Goal: Information Seeking & Learning: Compare options

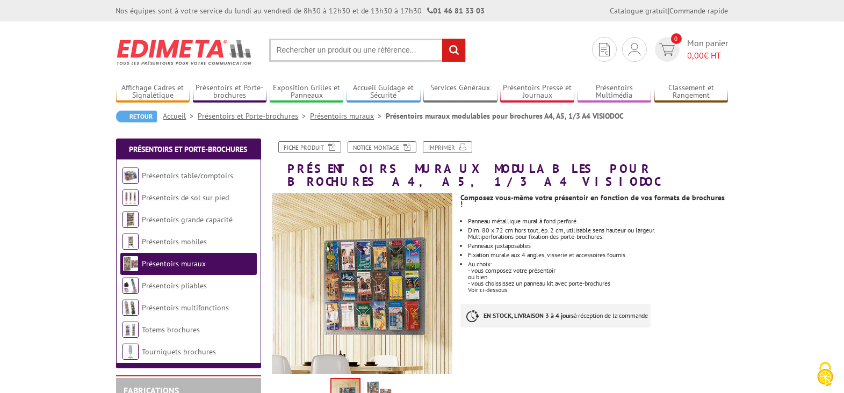
drag, startPoint x: 805, startPoint y: 0, endPoint x: 652, endPoint y: 17, distance: 154.0
click at [552, 34] on section "Je me connecte Nouveau client ? Inscrivez-vous 0 Mon panier 0,00 € HT recherche…" at bounding box center [422, 46] width 612 height 50
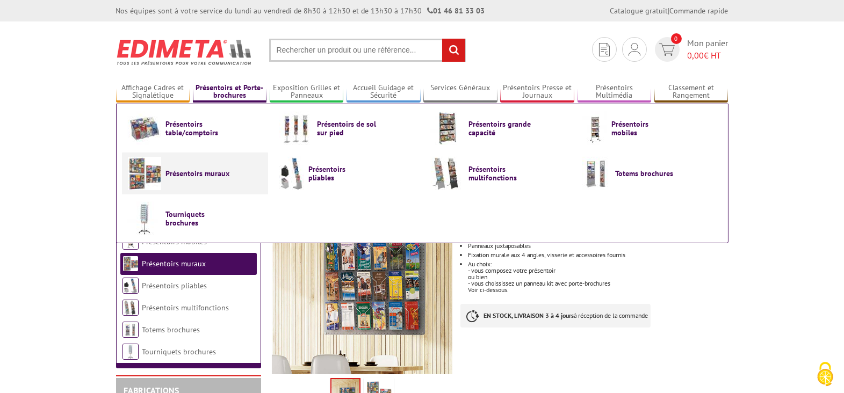
click at [204, 172] on span "Présentoirs muraux" at bounding box center [198, 173] width 64 height 9
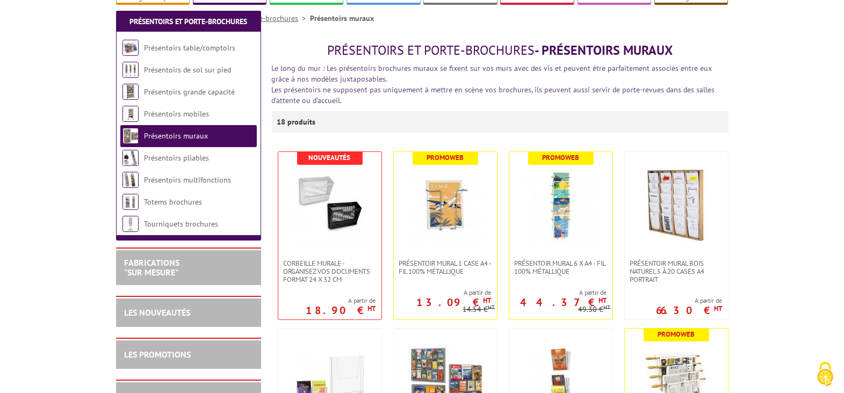
scroll to position [215, 0]
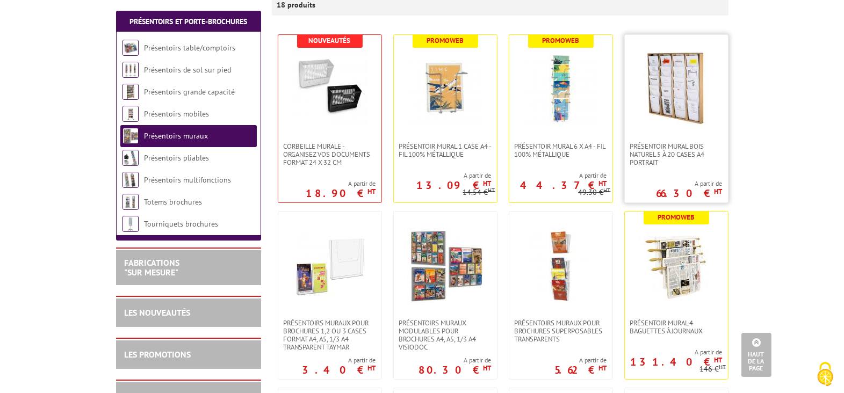
click at [677, 100] on img at bounding box center [676, 88] width 75 height 75
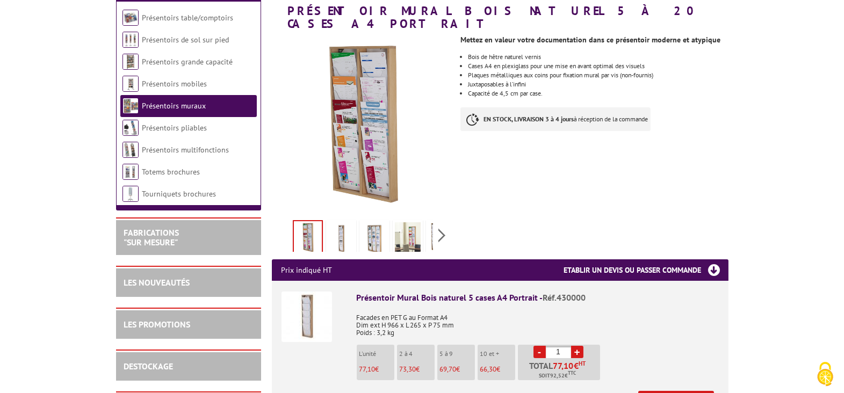
scroll to position [161, 0]
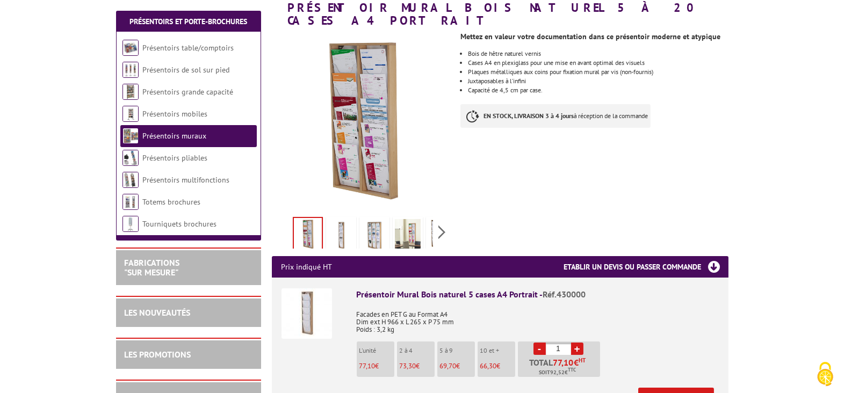
click at [343, 222] on img at bounding box center [341, 235] width 26 height 33
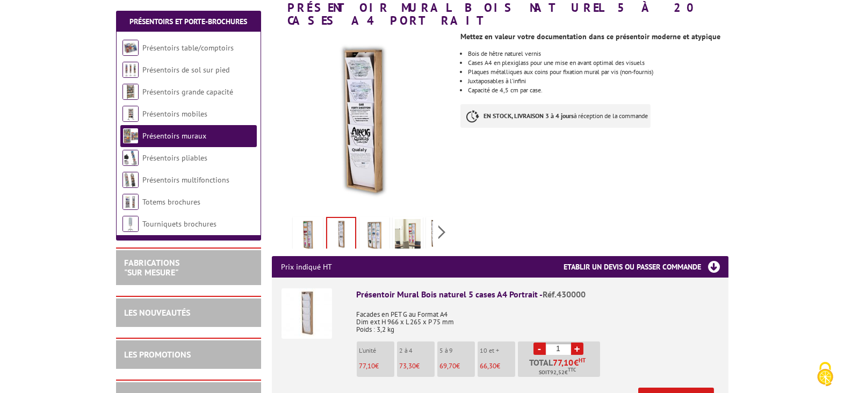
click at [365, 221] on img at bounding box center [374, 235] width 26 height 33
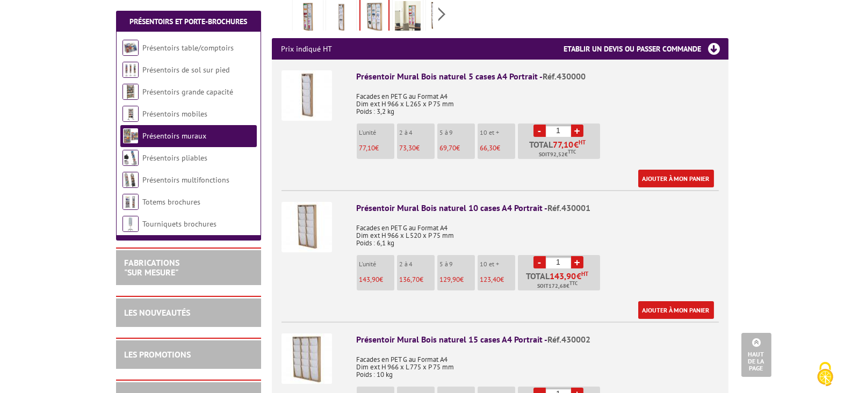
scroll to position [268, 0]
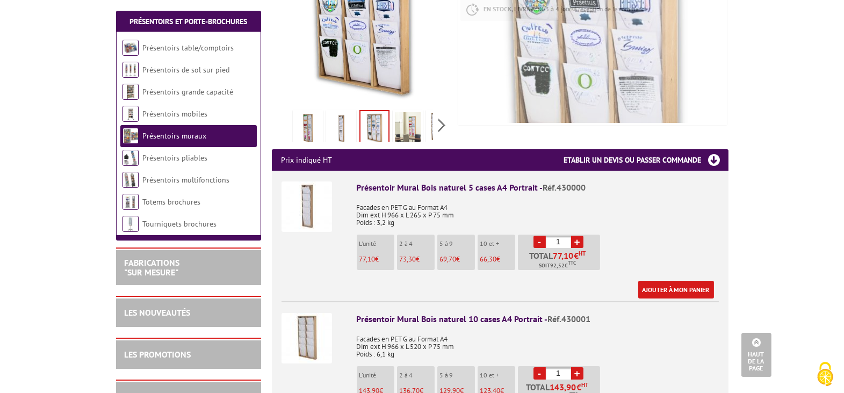
click at [412, 113] on img at bounding box center [408, 128] width 26 height 33
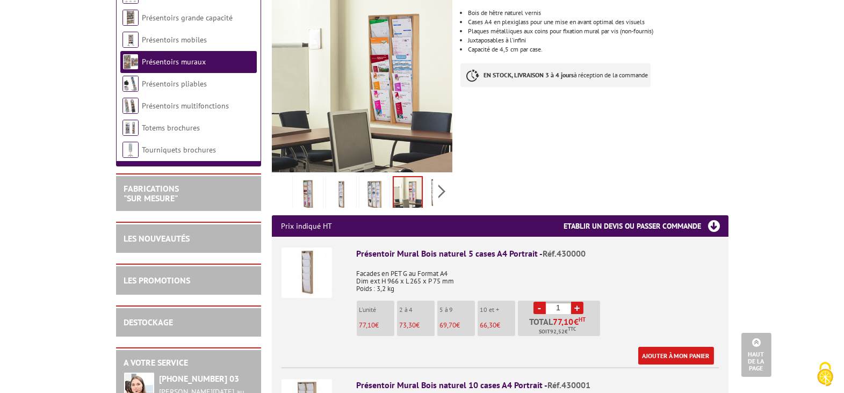
scroll to position [107, 0]
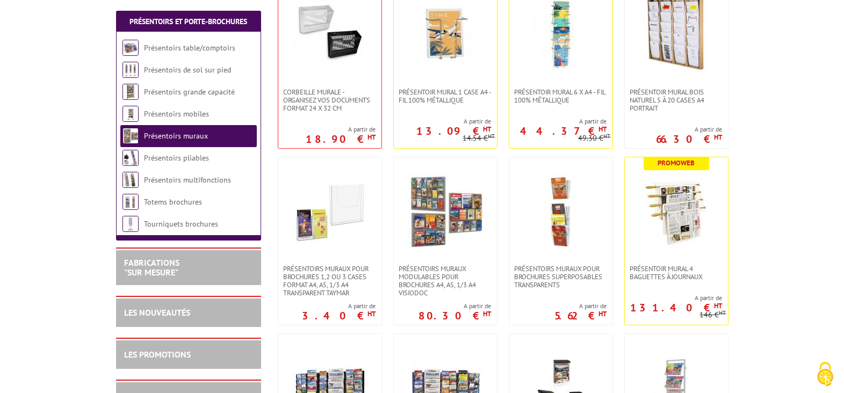
scroll to position [370, 0]
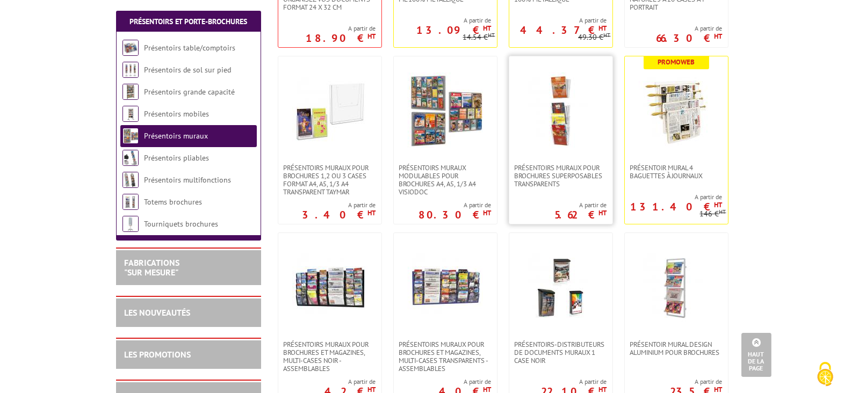
click at [561, 124] on img at bounding box center [560, 110] width 75 height 75
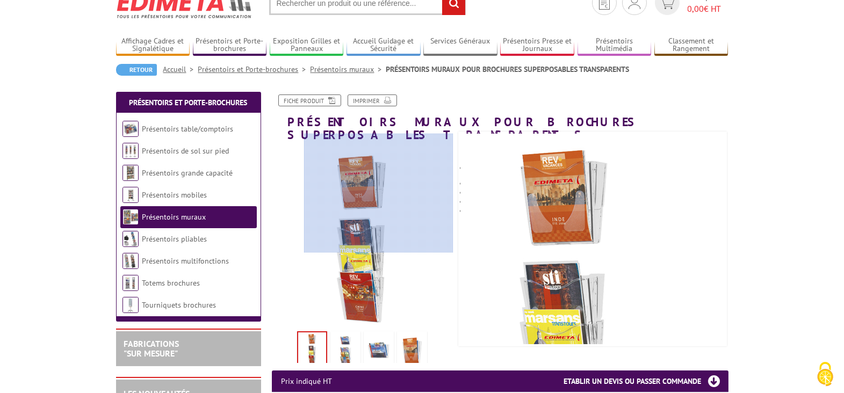
scroll to position [54, 0]
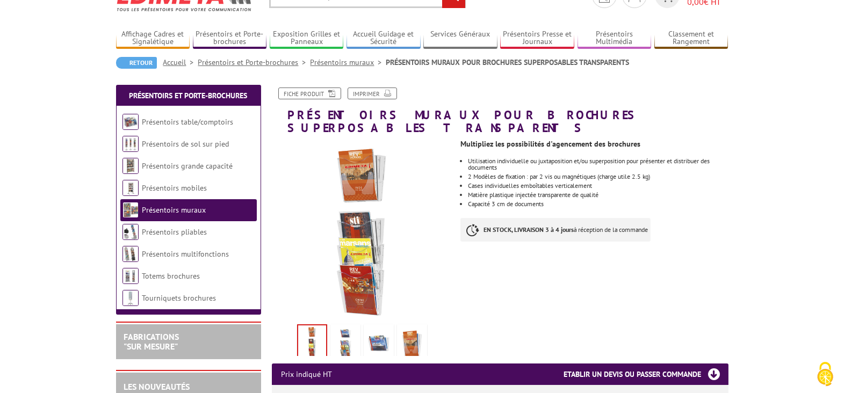
click at [351, 328] on img at bounding box center [345, 343] width 26 height 33
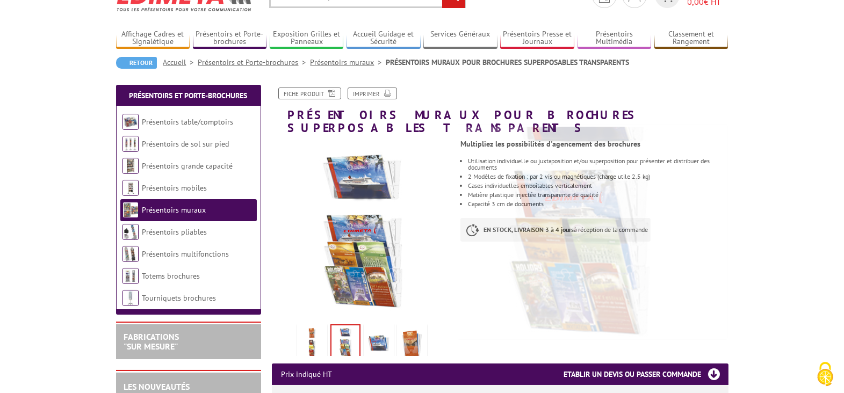
click at [375, 327] on img at bounding box center [379, 343] width 26 height 33
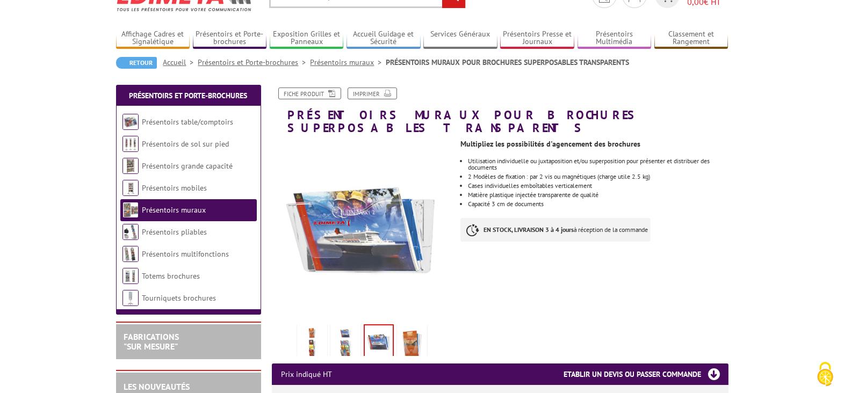
click at [406, 331] on img at bounding box center [412, 343] width 26 height 33
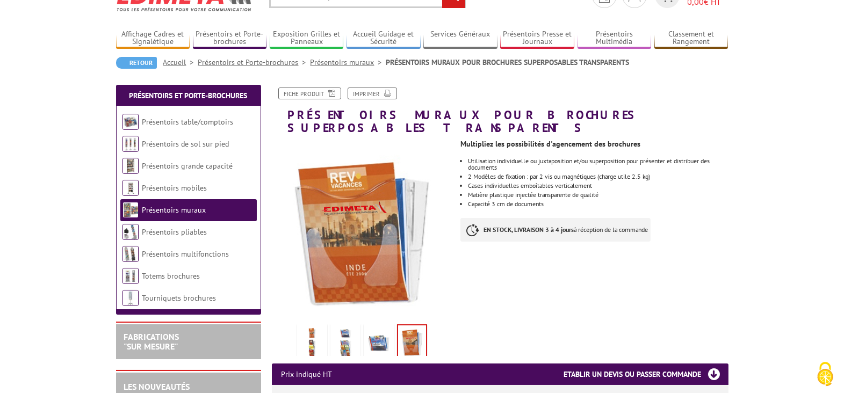
click at [313, 327] on img at bounding box center [312, 343] width 26 height 33
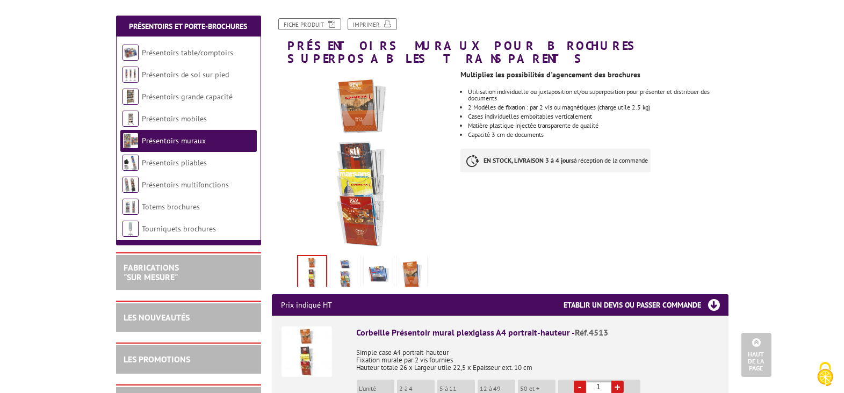
scroll to position [107, 0]
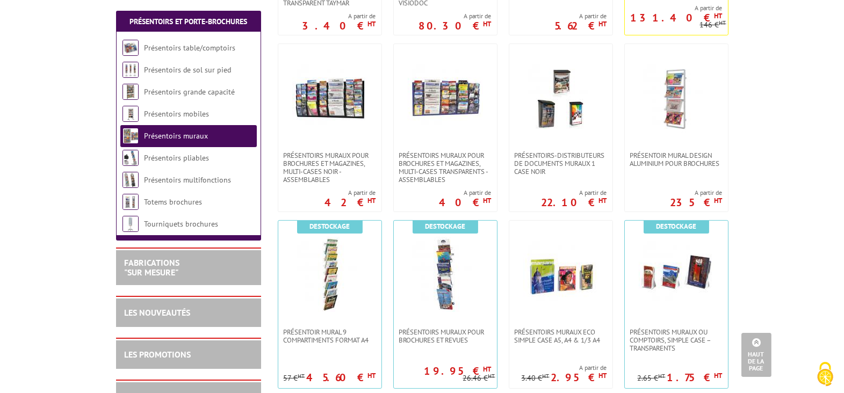
scroll to position [585, 0]
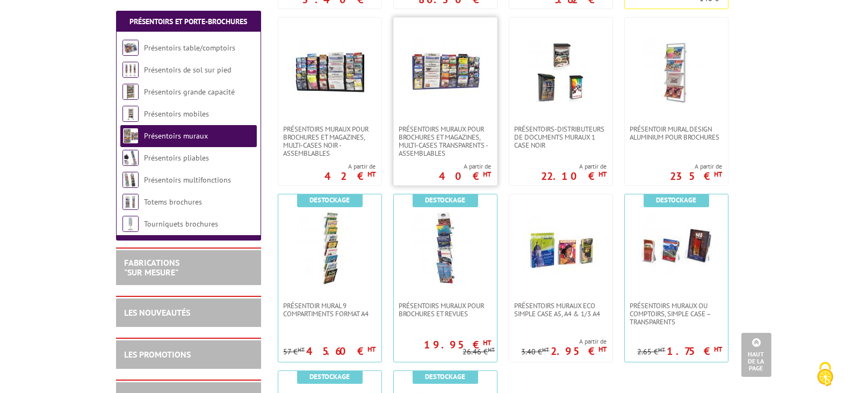
click at [438, 88] on img at bounding box center [445, 71] width 75 height 75
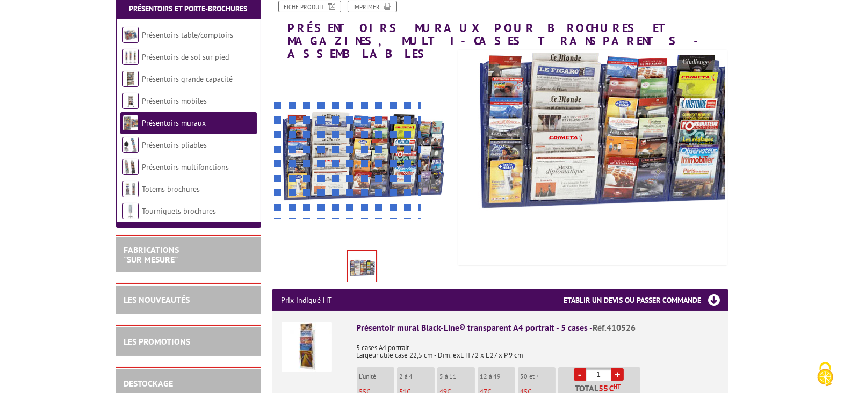
scroll to position [322, 0]
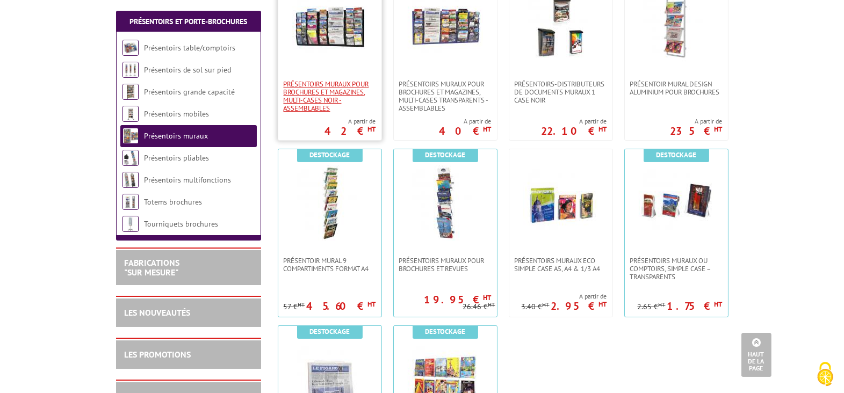
scroll to position [697, 0]
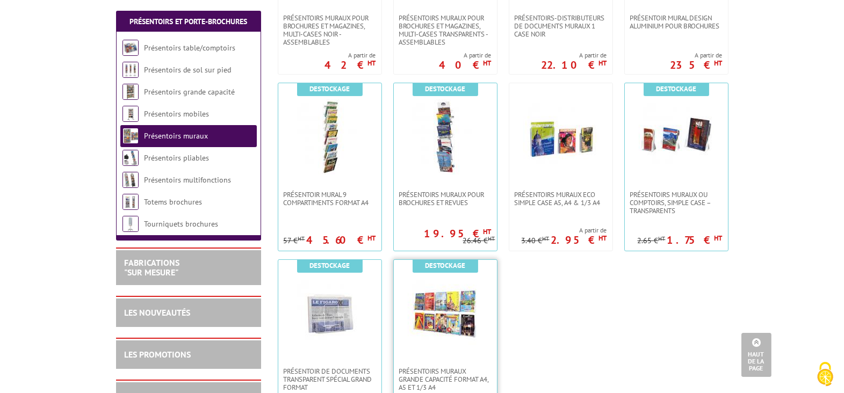
click at [459, 316] on img at bounding box center [445, 313] width 75 height 75
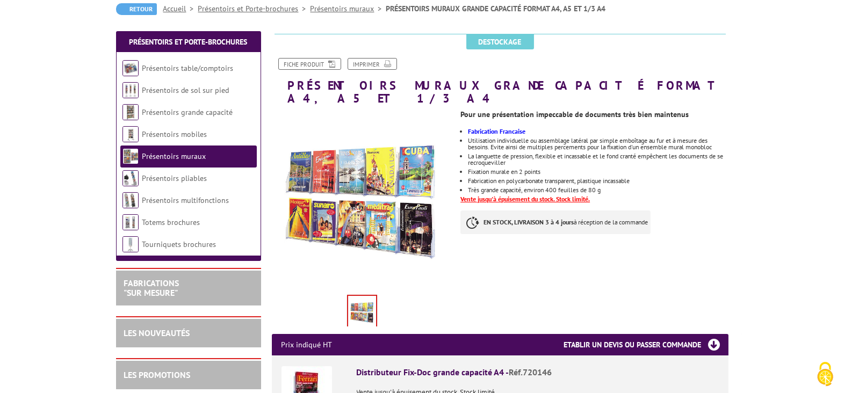
scroll to position [54, 0]
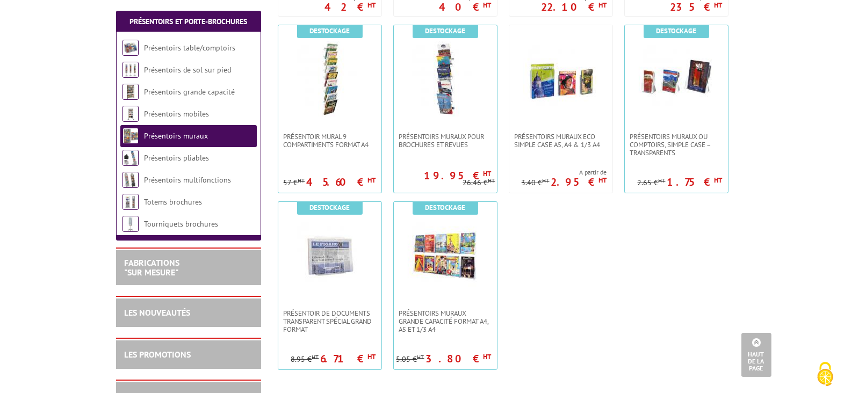
scroll to position [750, 0]
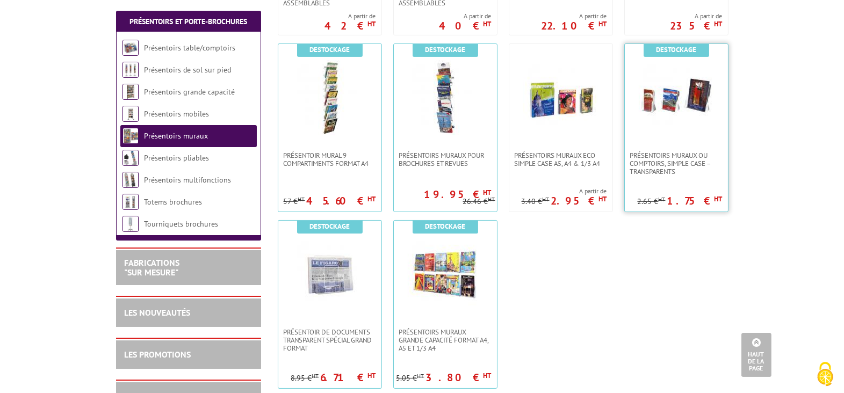
click at [665, 101] on img at bounding box center [676, 97] width 75 height 75
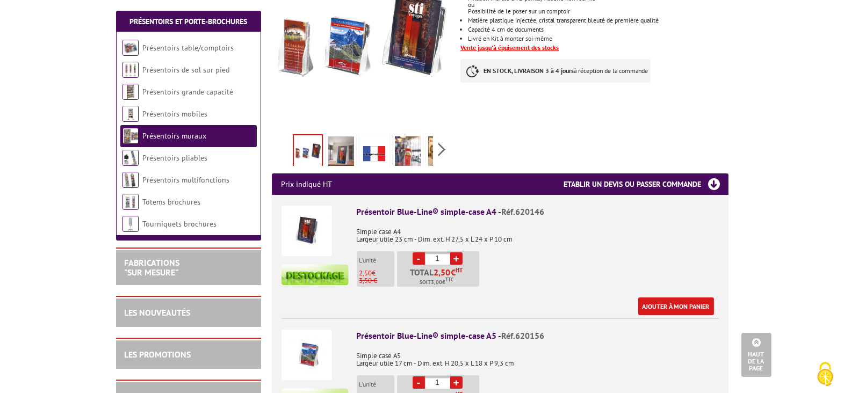
scroll to position [483, 0]
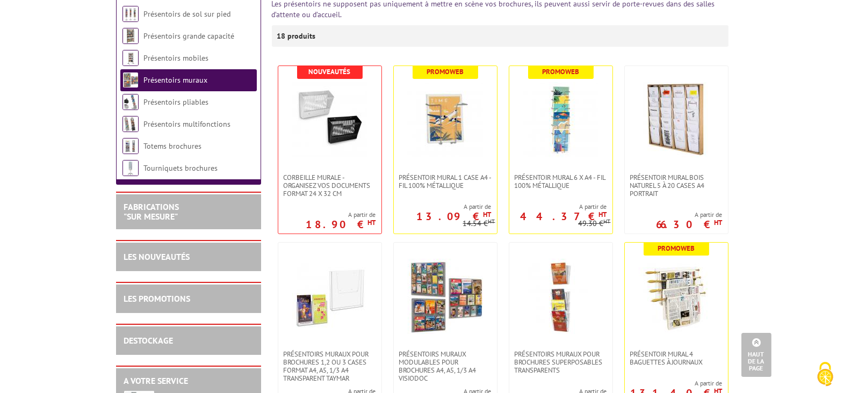
scroll to position [106, 0]
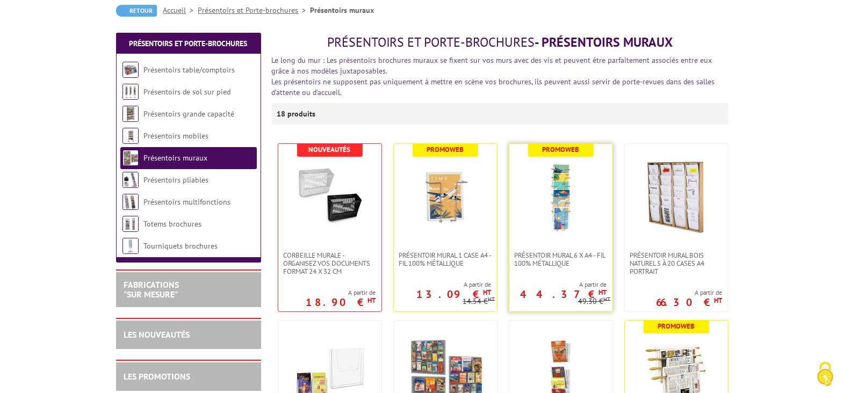
click at [568, 207] on img at bounding box center [560, 197] width 75 height 75
